Goal: Transaction & Acquisition: Subscribe to service/newsletter

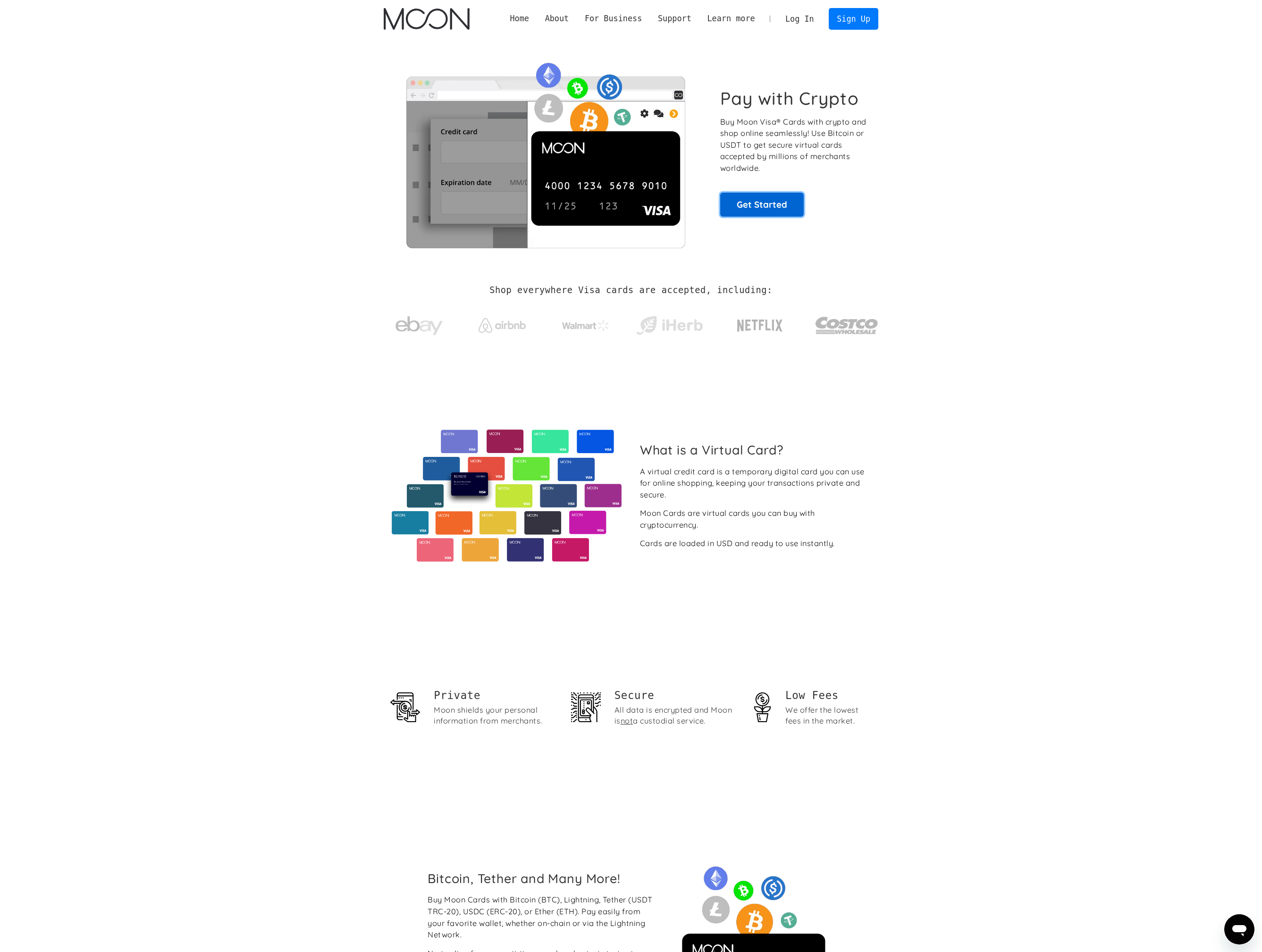
click at [782, 204] on link "Get Started" at bounding box center [762, 204] width 84 height 24
